Goal: Task Accomplishment & Management: Use online tool/utility

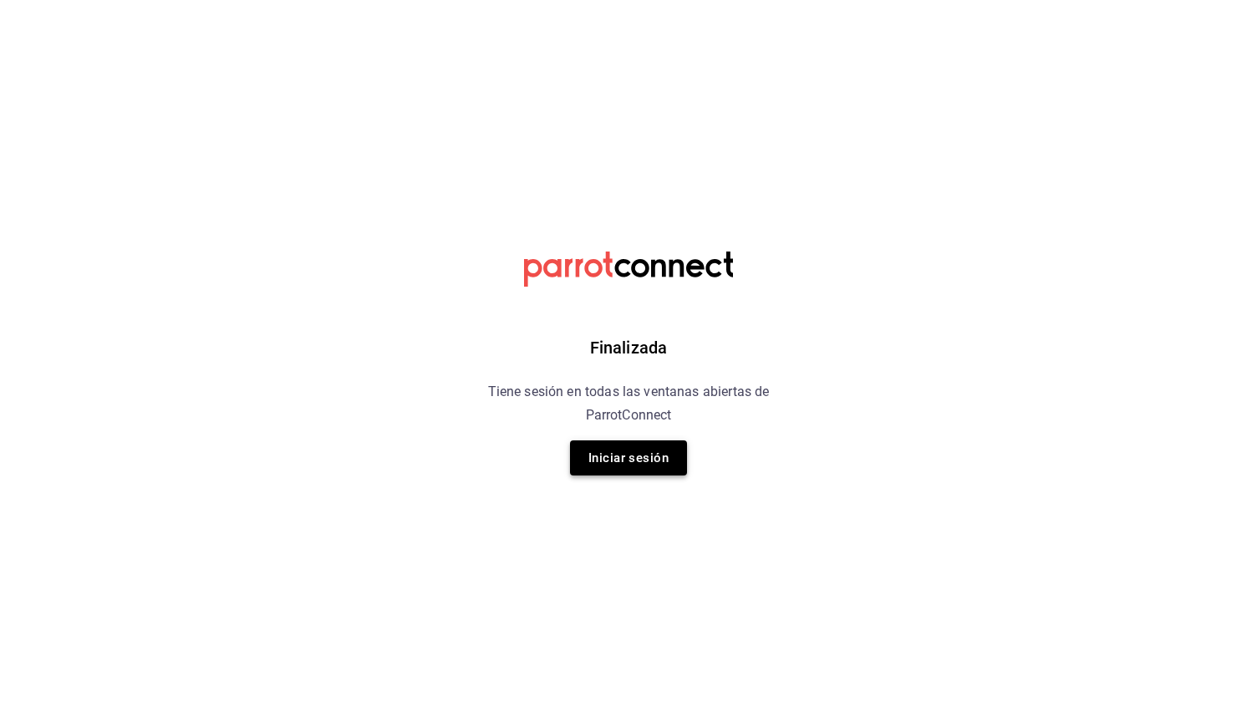
click at [626, 449] on button "Iniciar sesión" at bounding box center [628, 457] width 117 height 35
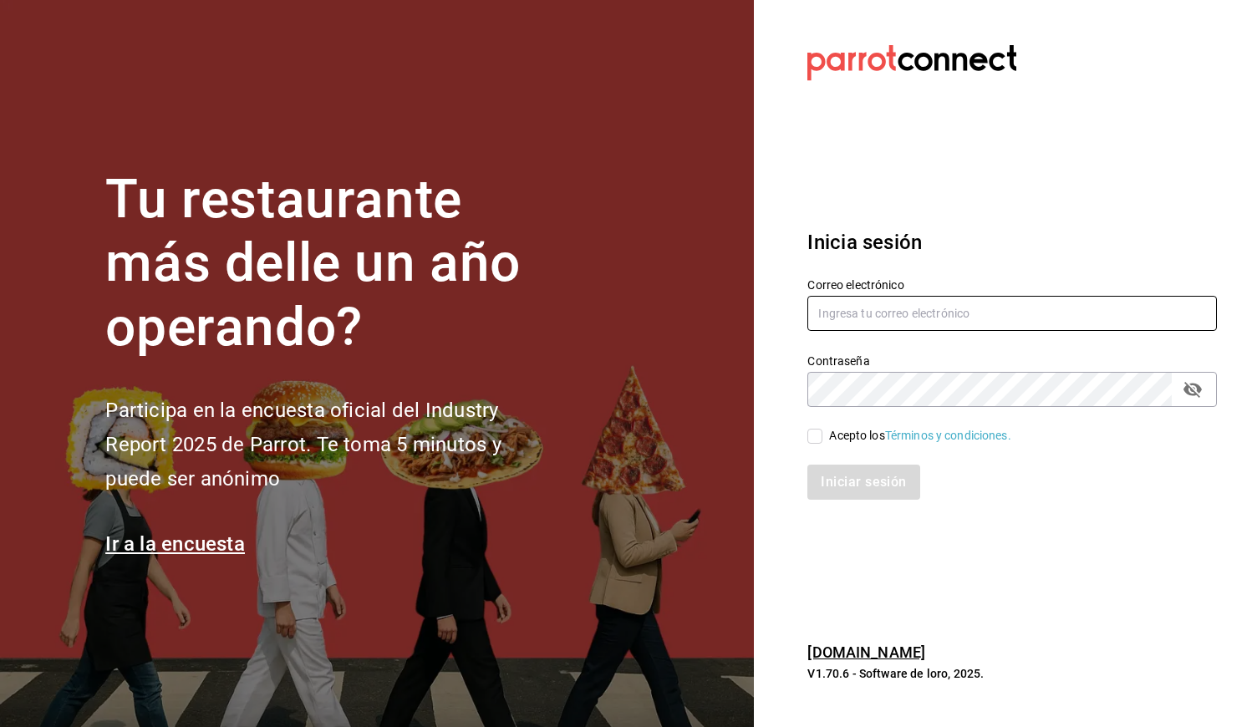
click at [879, 312] on input "text" at bounding box center [1012, 313] width 410 height 35
type input "admon.ayanegui@gmail.com"
click at [815, 439] on input "Acepto los Términos y condiciones." at bounding box center [814, 436] width 15 height 15
checkbox input "true"
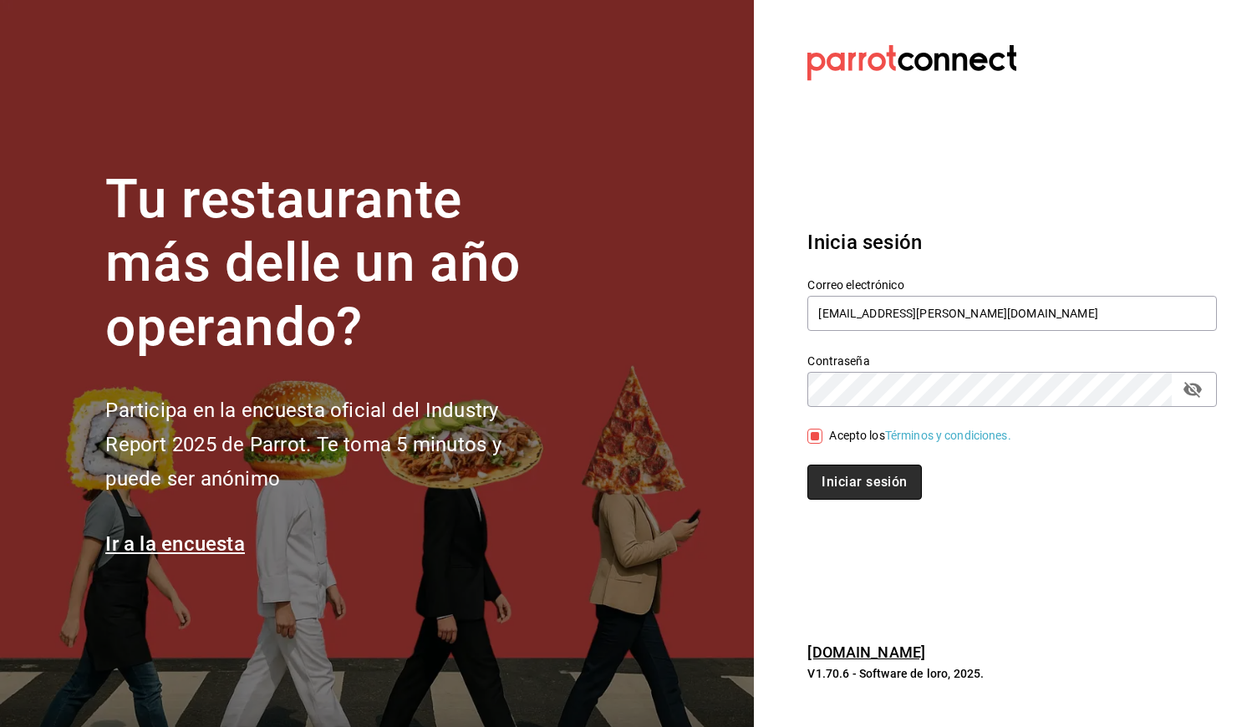
click at [840, 474] on button "Iniciar sesión" at bounding box center [864, 482] width 114 height 35
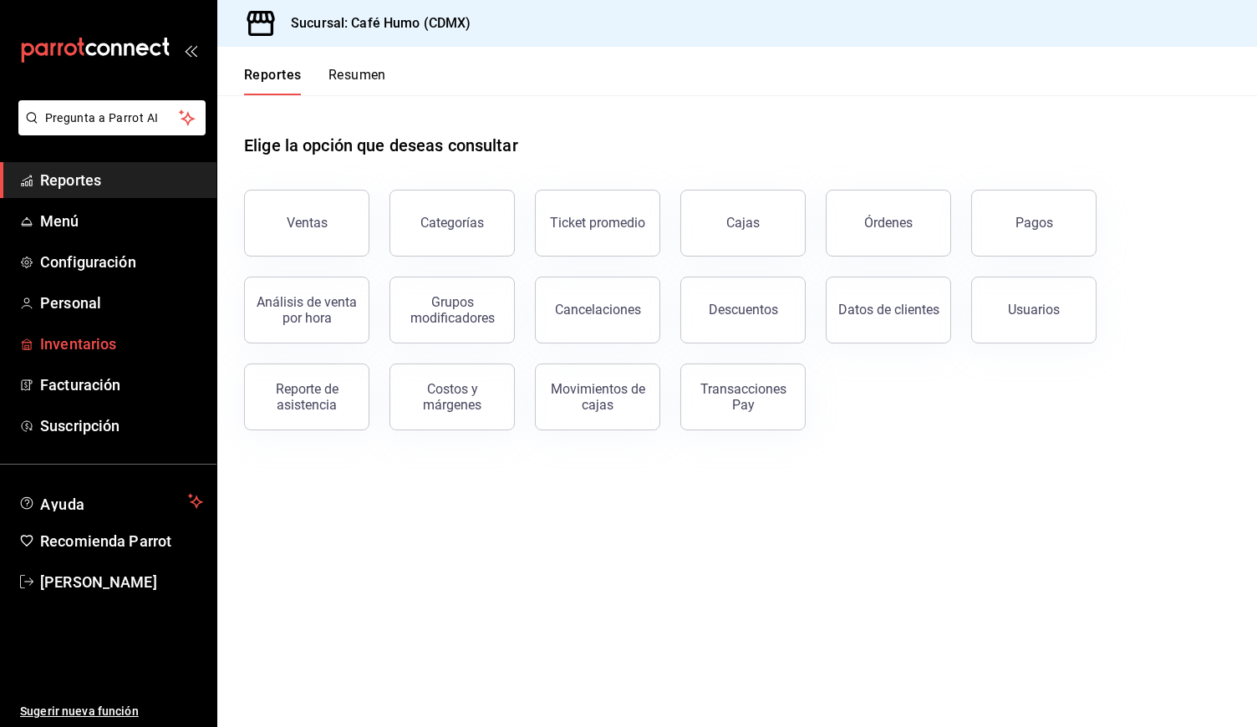
click at [127, 346] on span "Inventarios" at bounding box center [121, 344] width 163 height 23
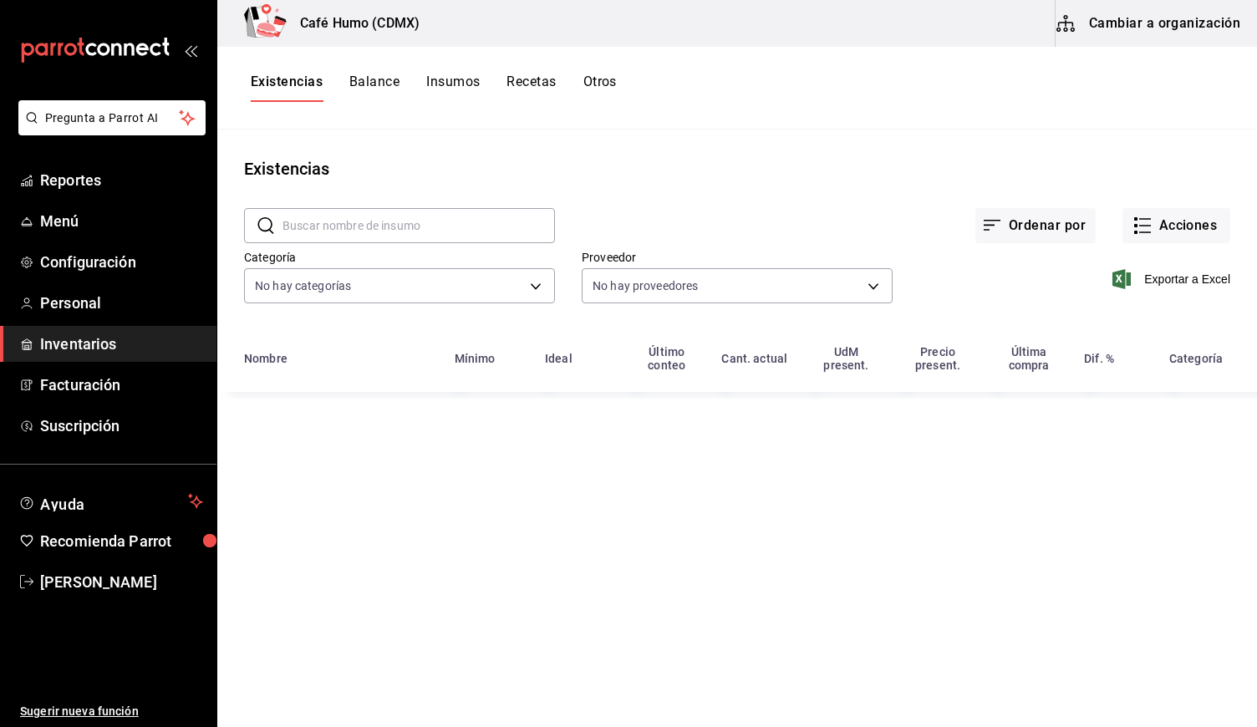
click at [848, 623] on main "Existencias ​ ​ Ordenar por Acciones Categoría No hay categorías Proveedor No h…" at bounding box center [737, 423] width 1040 height 586
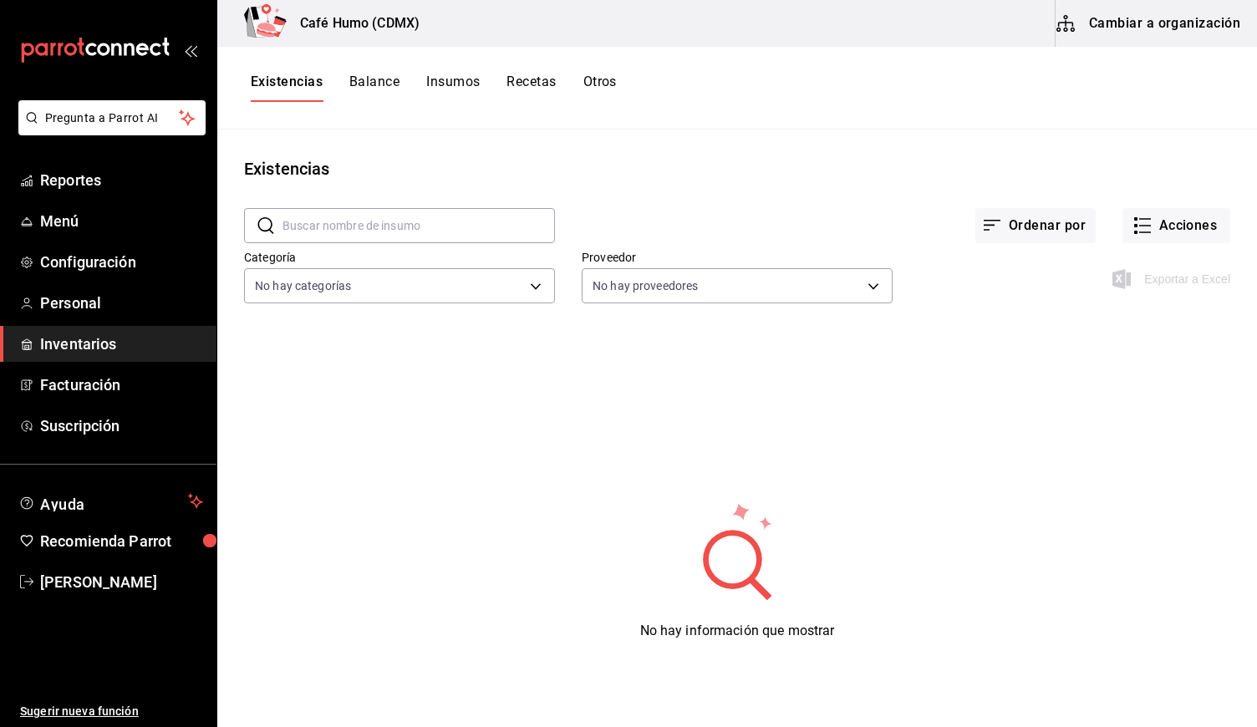
click at [71, 338] on span "Inventarios" at bounding box center [121, 344] width 163 height 23
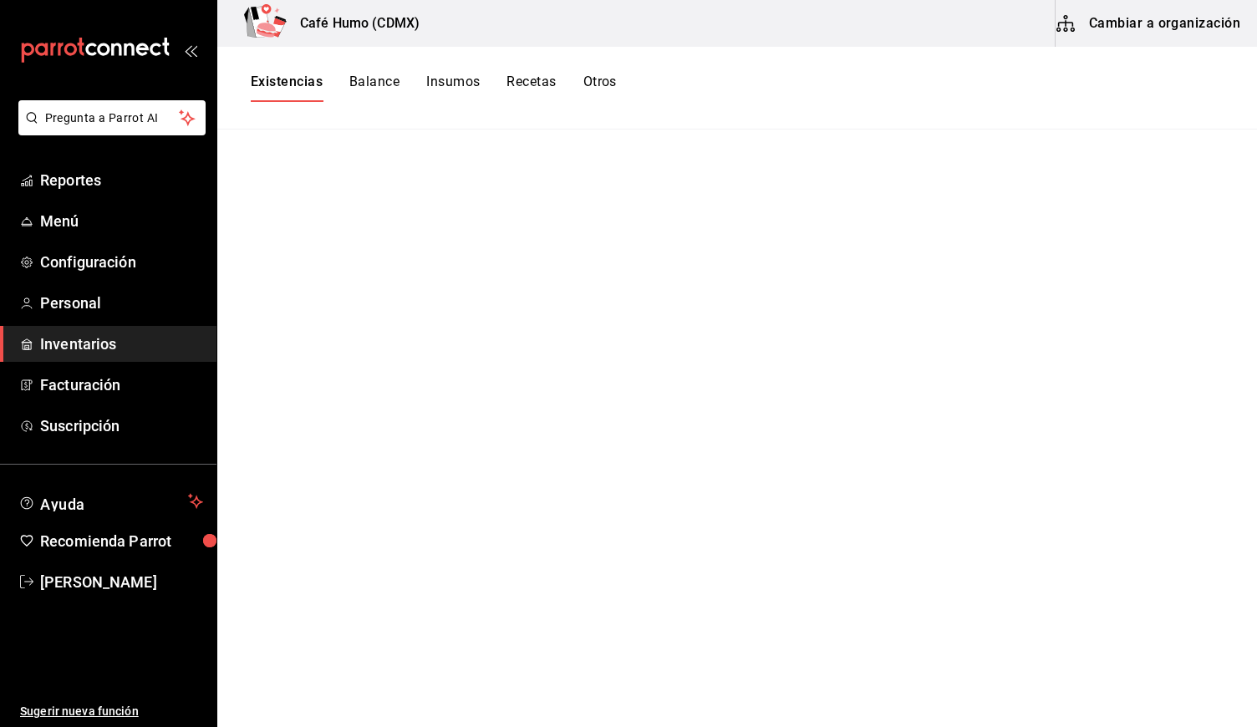
click at [61, 333] on span "Inventarios" at bounding box center [121, 344] width 163 height 23
click at [79, 304] on span "Personal" at bounding box center [121, 303] width 163 height 23
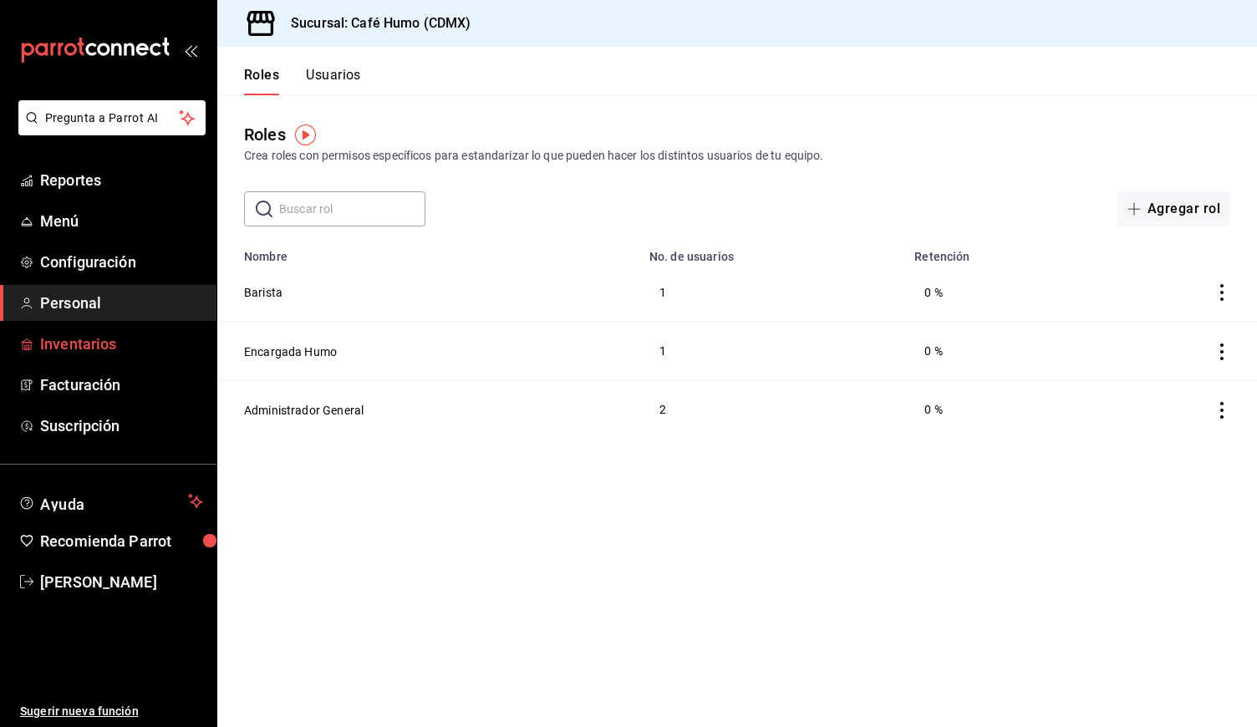
click at [84, 343] on span "Inventarios" at bounding box center [121, 344] width 163 height 23
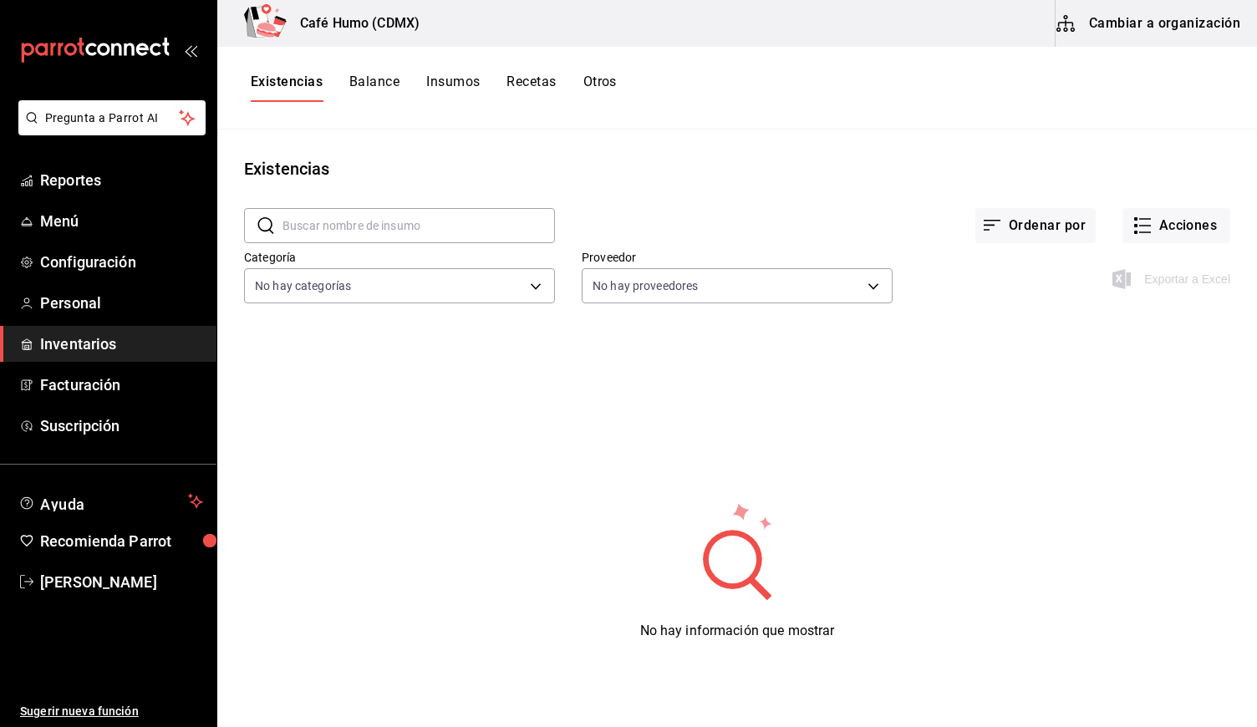
click at [454, 80] on button "Insumos" at bounding box center [452, 88] width 53 height 28
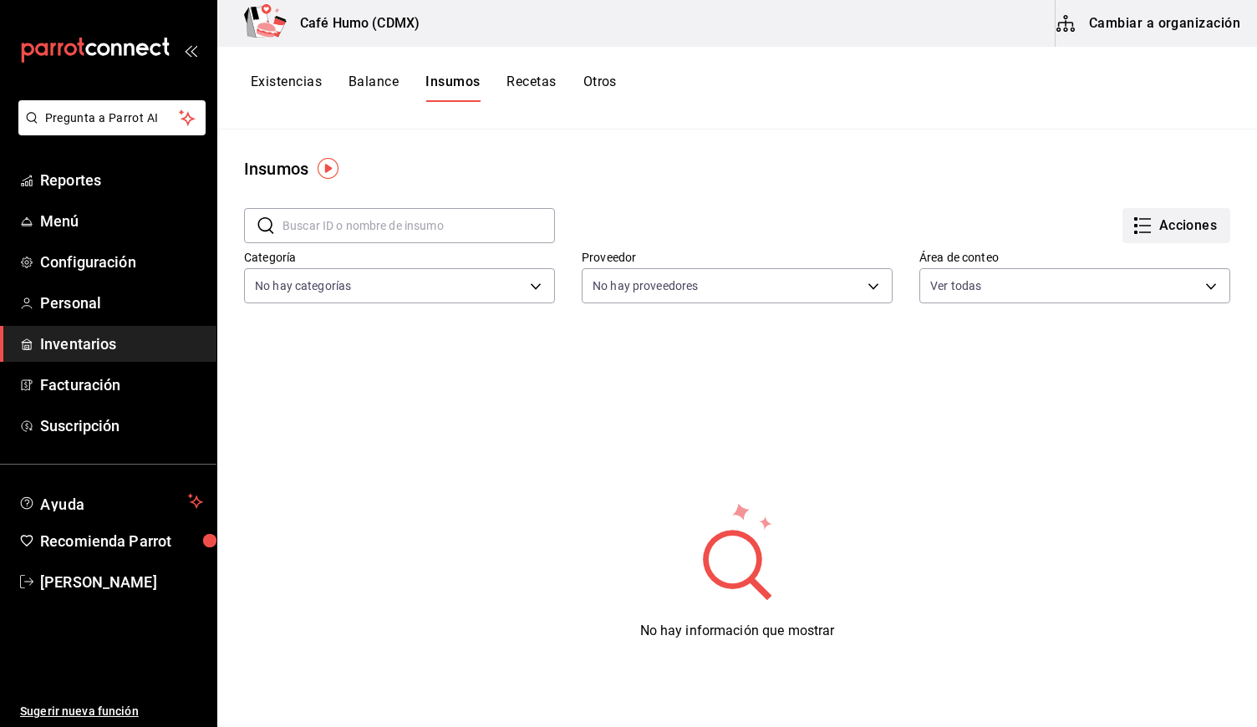
click at [1143, 227] on icon "button" at bounding box center [1142, 226] width 20 height 20
click at [1107, 206] on div "Importar lista de insumos" at bounding box center [1141, 205] width 135 height 18
click at [0, 0] on input "Importar lista de insumos" at bounding box center [0, 0] width 0 height 0
click at [1111, 213] on div "Importar lista de insumos" at bounding box center [1141, 205] width 135 height 18
click at [0, 0] on input "Importar lista de insumos" at bounding box center [0, 0] width 0 height 0
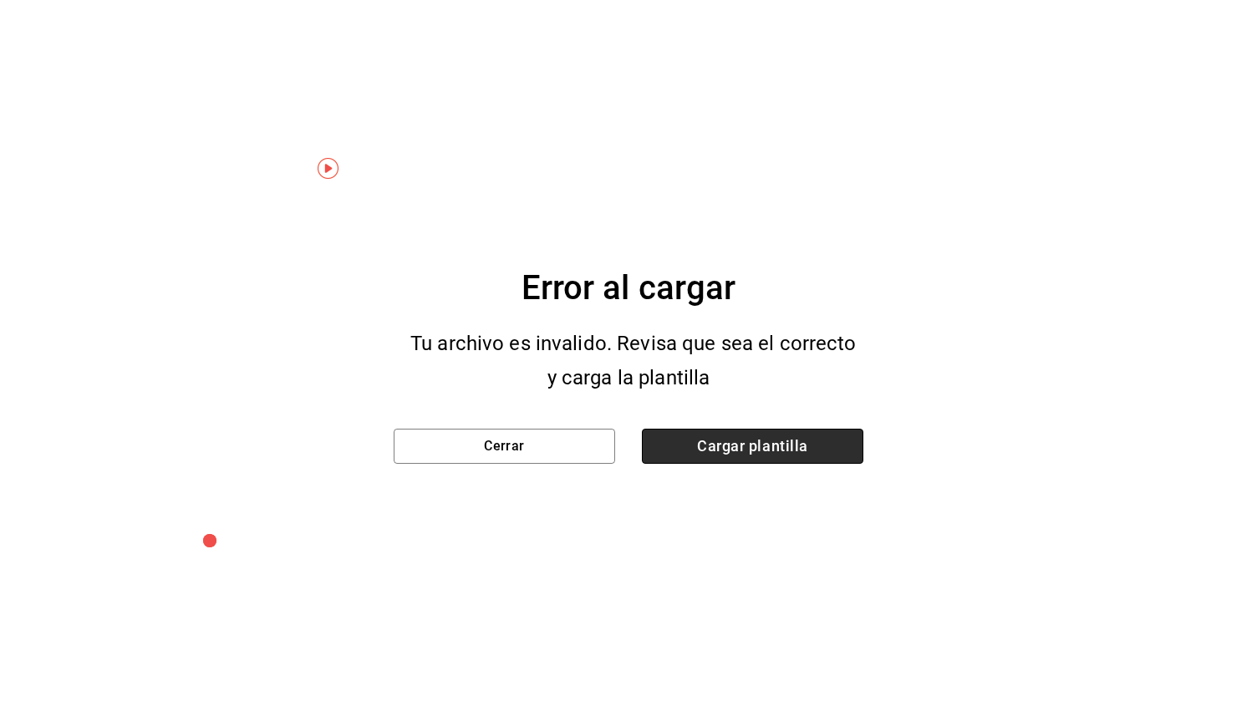
click at [707, 442] on span "Cargar plantilla" at bounding box center [752, 446] width 221 height 35
click at [0, 0] on input "Cargar plantilla" at bounding box center [0, 0] width 0 height 0
